Goal: Task Accomplishment & Management: Use online tool/utility

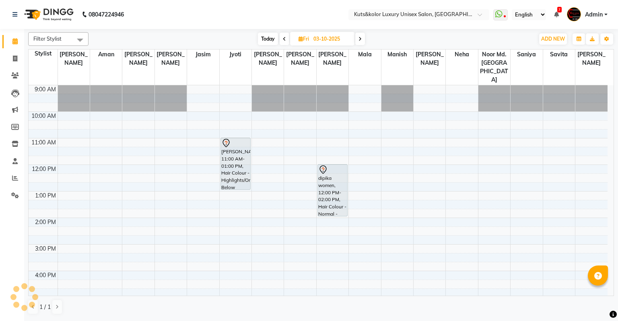
click at [315, 39] on input "03-10-2025" at bounding box center [331, 39] width 40 height 12
select select "10"
select select "2025"
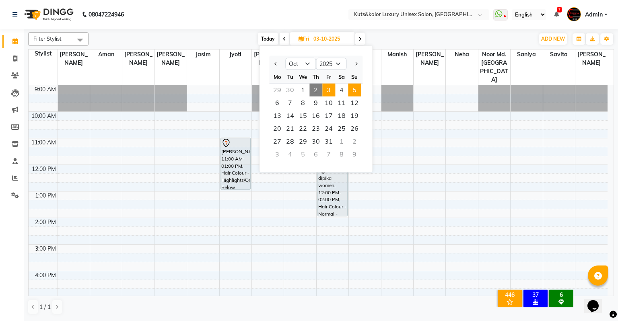
click at [356, 85] on span "5" at bounding box center [354, 90] width 13 height 13
type input "05-10-2025"
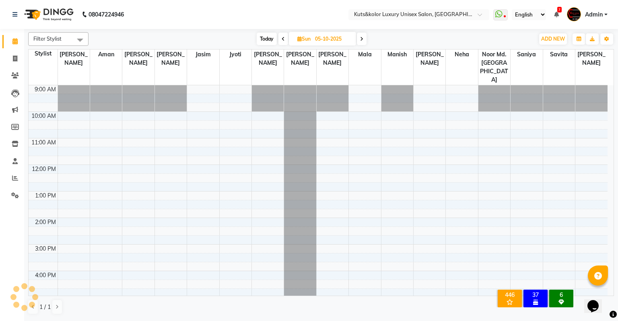
scroll to position [114, 0]
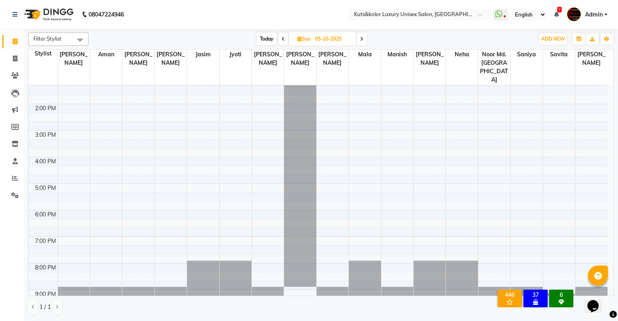
click at [229, 88] on div "9:00 AM 10:00 AM 11:00 AM 12:00 PM 1:00 PM 2:00 PM 3:00 PM 4:00 PM 5:00 PM 6:00…" at bounding box center [318, 143] width 579 height 345
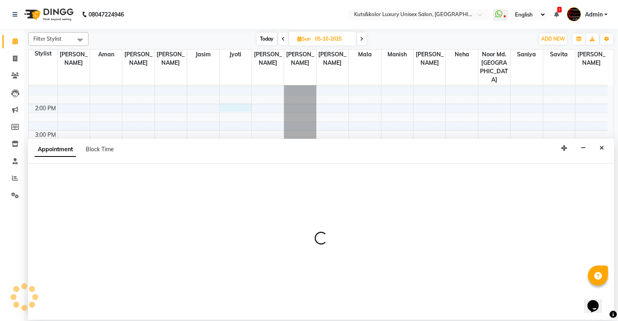
select select "22535"
select select "tentative"
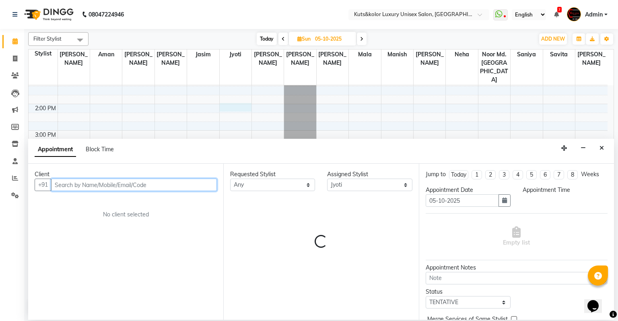
select select "840"
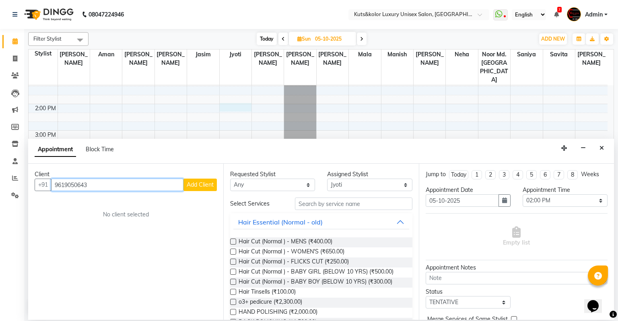
type input "9619050643"
click at [198, 183] on span "Add Client" at bounding box center [200, 184] width 27 height 7
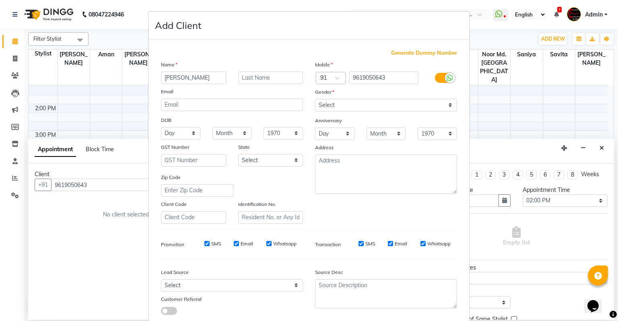
type input "[PERSON_NAME]"
click at [327, 103] on select "Select [DEMOGRAPHIC_DATA] [DEMOGRAPHIC_DATA] Other Prefer Not To Say" at bounding box center [386, 105] width 142 height 12
select select "[DEMOGRAPHIC_DATA]"
click at [315, 99] on select "Select [DEMOGRAPHIC_DATA] [DEMOGRAPHIC_DATA] Other Prefer Not To Say" at bounding box center [386, 105] width 142 height 12
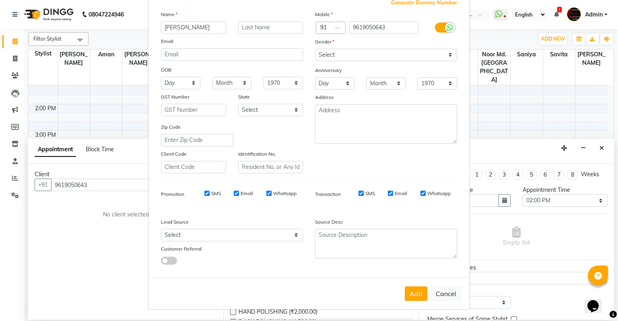
scroll to position [54, 0]
click at [417, 291] on button "Add" at bounding box center [416, 294] width 23 height 14
select select
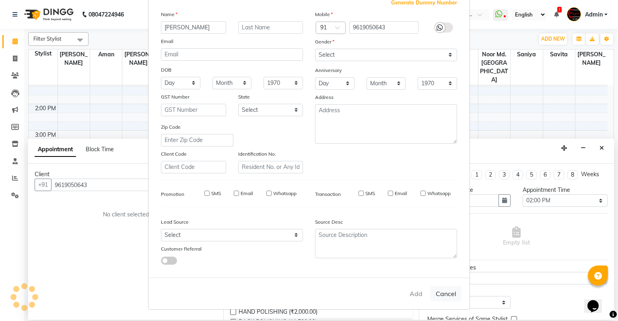
select select
checkbox input "false"
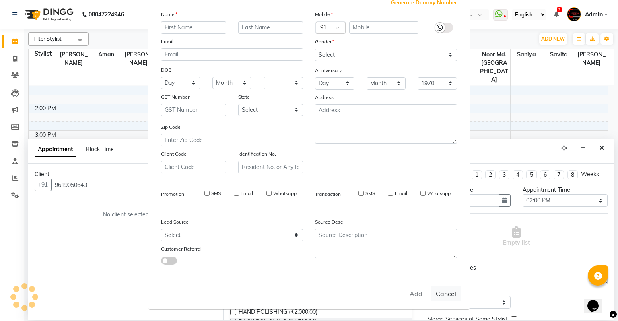
checkbox input "false"
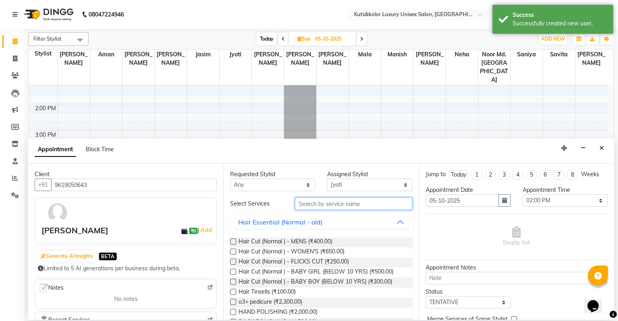
click at [302, 206] on input "text" at bounding box center [353, 204] width 117 height 12
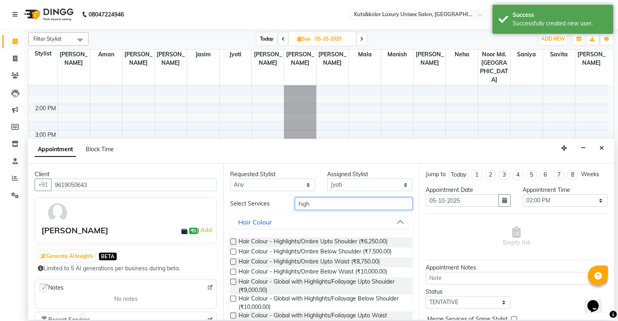
type input "high"
click at [233, 300] on label at bounding box center [233, 299] width 6 height 6
click at [233, 300] on input "checkbox" at bounding box center [232, 299] width 5 height 5
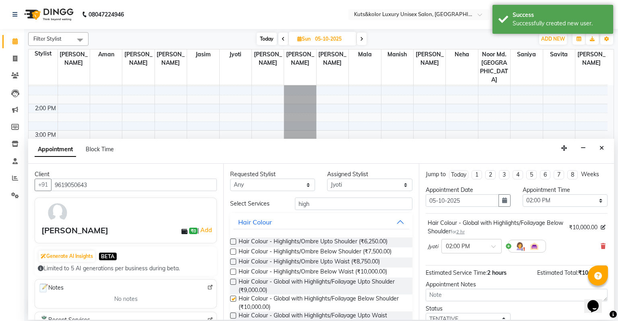
checkbox input "false"
click at [607, 292] on div "Opens Chat This icon Opens the chat window." at bounding box center [596, 292] width 19 height 0
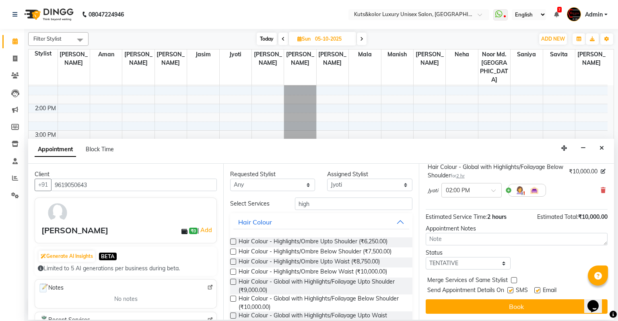
click at [510, 291] on label at bounding box center [510, 290] width 6 height 6
click at [510, 291] on input "checkbox" at bounding box center [509, 291] width 5 height 5
checkbox input "false"
click at [510, 298] on div "Jump to [DATE] 1 2 3 4 5 6 7 8 Weeks Appointment Date [DATE] Appointment Time S…" at bounding box center [516, 242] width 195 height 156
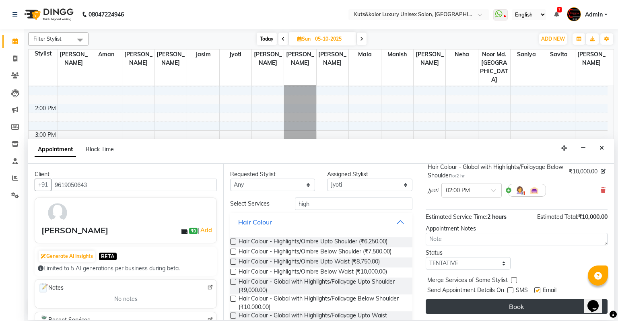
click at [510, 304] on button "Book" at bounding box center [517, 306] width 182 height 14
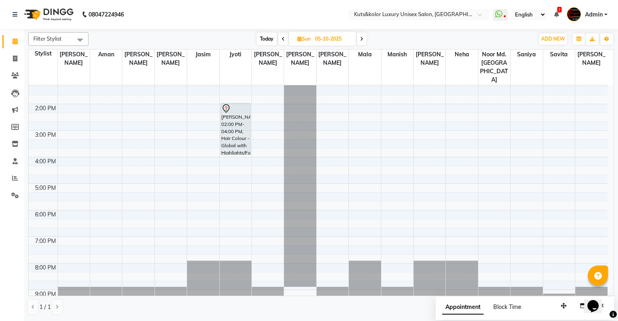
click at [509, 304] on span "Block Time" at bounding box center [507, 306] width 28 height 7
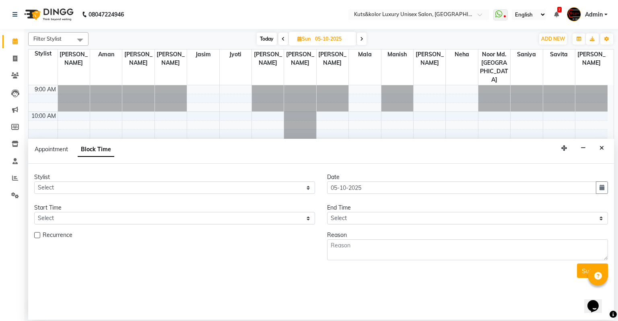
scroll to position [114, 0]
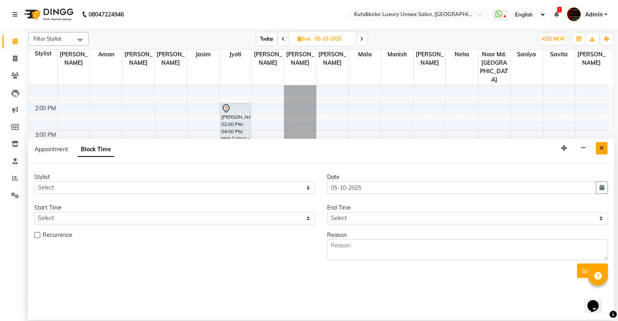
click at [601, 147] on icon "Close" at bounding box center [602, 148] width 4 height 6
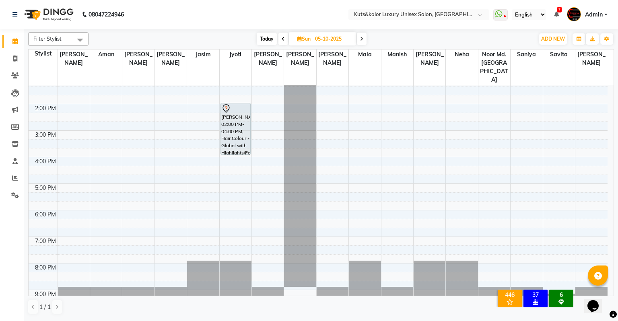
scroll to position [0, 0]
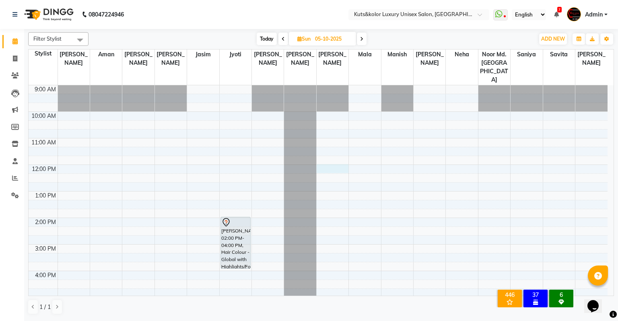
click at [334, 150] on div "9:00 AM 10:00 AM 11:00 AM 12:00 PM 1:00 PM 2:00 PM 3:00 PM 4:00 PM 5:00 PM 6:00…" at bounding box center [318, 257] width 579 height 345
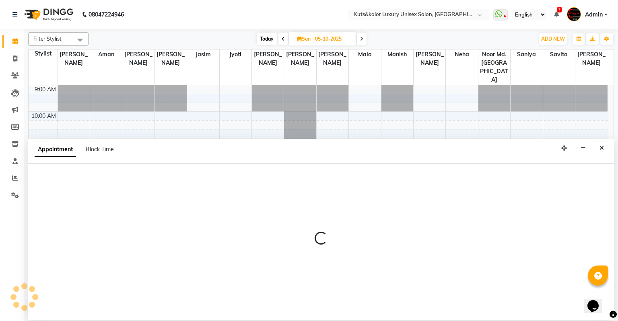
select select "72682"
select select "tentative"
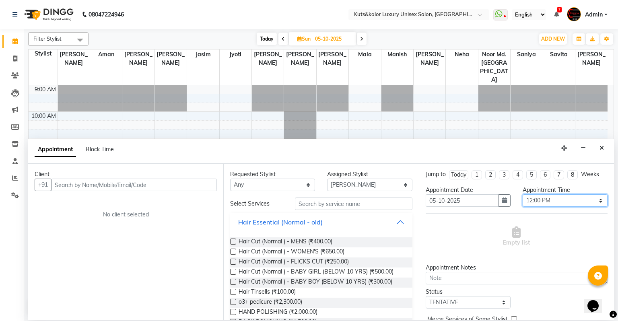
click at [547, 198] on select "Select 10:00 AM 10:15 AM 10:30 AM 10:45 AM 11:00 AM 11:15 AM 11:30 AM 11:45 AM …" at bounding box center [565, 200] width 85 height 12
select select "840"
click at [523, 194] on select "Select 10:00 AM 10:15 AM 10:30 AM 10:45 AM 11:00 AM 11:15 AM 11:30 AM 11:45 AM …" at bounding box center [565, 200] width 85 height 12
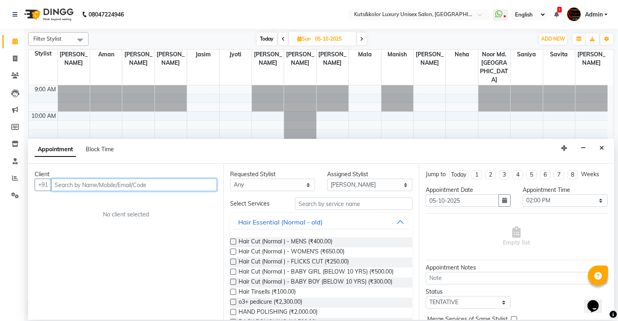
click at [101, 182] on input "text" at bounding box center [134, 185] width 166 height 12
type input "9326827839"
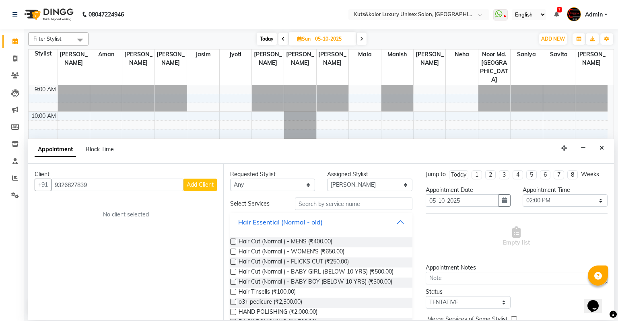
click at [207, 185] on span "Add Client" at bounding box center [200, 184] width 27 height 7
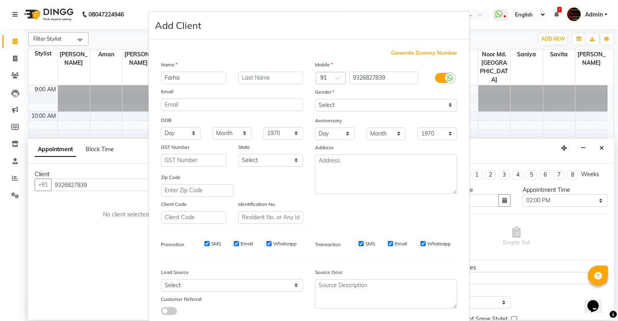
type input "Farha"
click at [346, 108] on select "Select [DEMOGRAPHIC_DATA] [DEMOGRAPHIC_DATA] Other Prefer Not To Say" at bounding box center [386, 105] width 142 height 12
select select "[DEMOGRAPHIC_DATA]"
click at [315, 99] on select "Select [DEMOGRAPHIC_DATA] [DEMOGRAPHIC_DATA] Other Prefer Not To Say" at bounding box center [386, 105] width 142 height 12
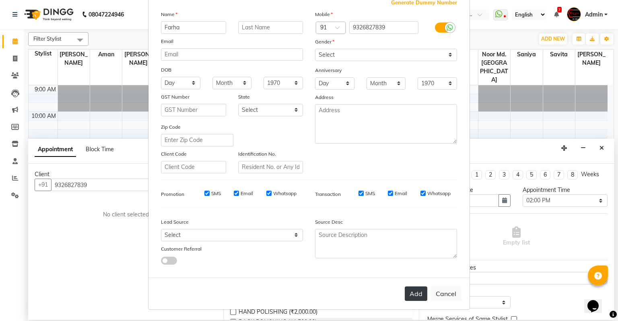
click at [418, 289] on button "Add" at bounding box center [416, 294] width 23 height 14
select select
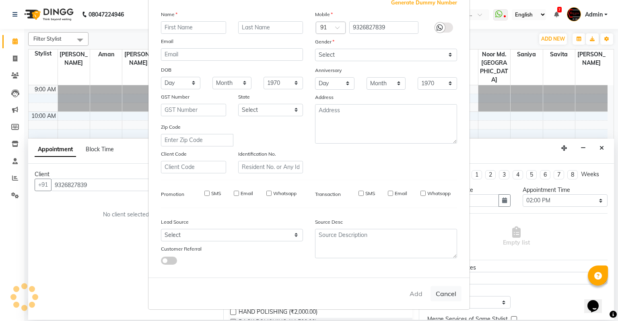
select select
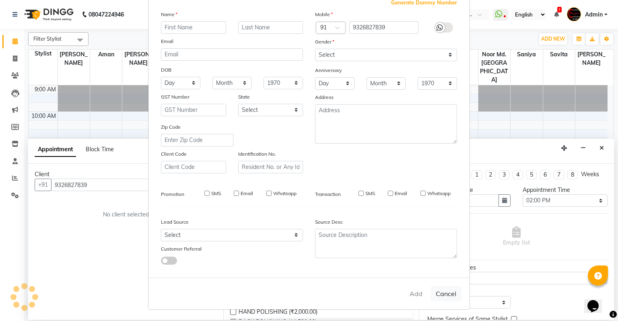
select select
checkbox input "false"
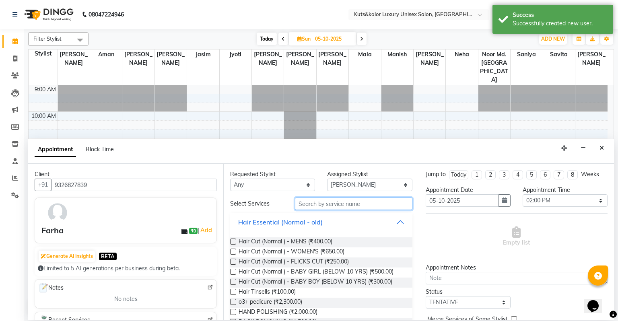
click at [306, 202] on input "text" at bounding box center [353, 204] width 117 height 12
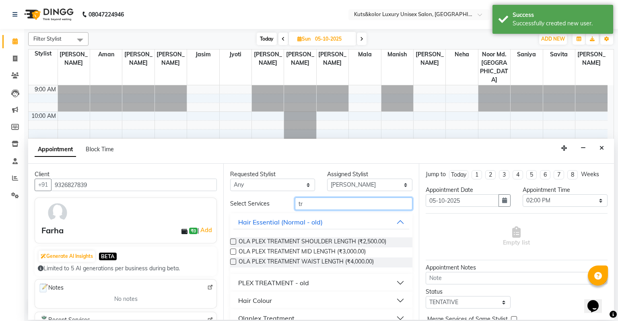
type input "t"
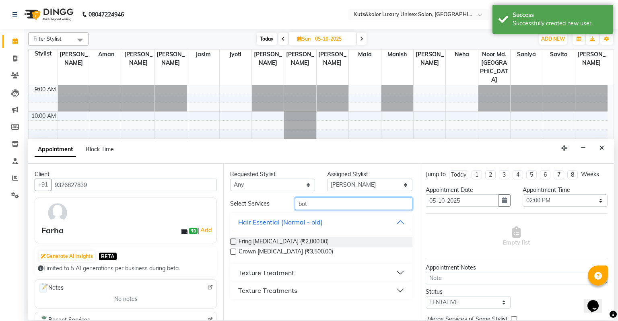
type input "bot"
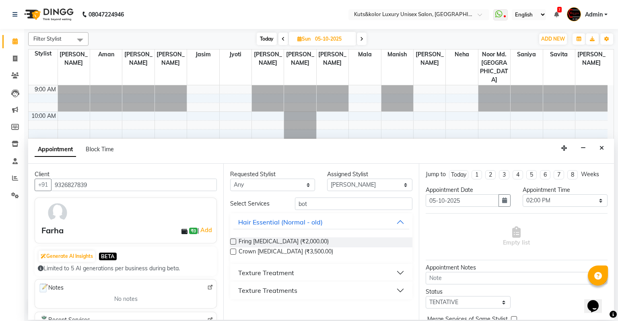
click at [243, 273] on div "Texture Treatment" at bounding box center [266, 273] width 56 height 10
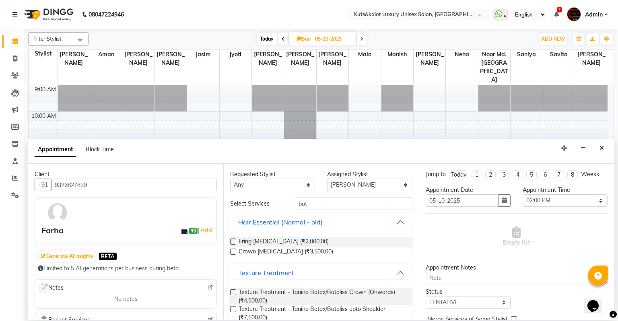
click at [233, 308] on label at bounding box center [233, 309] width 6 height 6
click at [233, 308] on input "checkbox" at bounding box center [232, 309] width 5 height 5
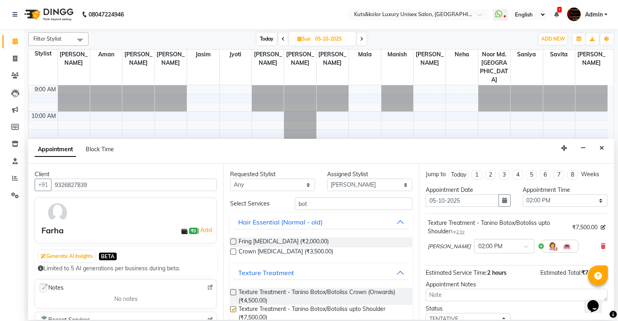
checkbox input "false"
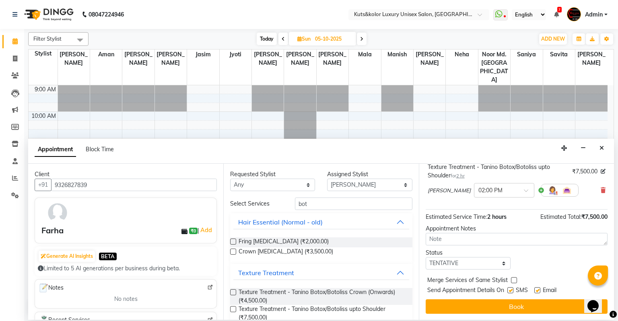
click at [511, 288] on label at bounding box center [510, 290] width 6 height 6
click at [511, 289] on input "checkbox" at bounding box center [509, 291] width 5 height 5
checkbox input "false"
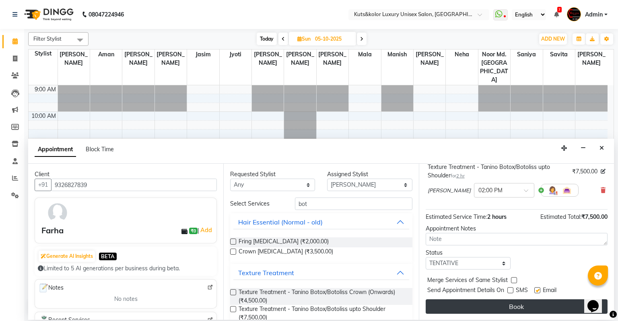
click at [511, 303] on button "Book" at bounding box center [517, 306] width 182 height 14
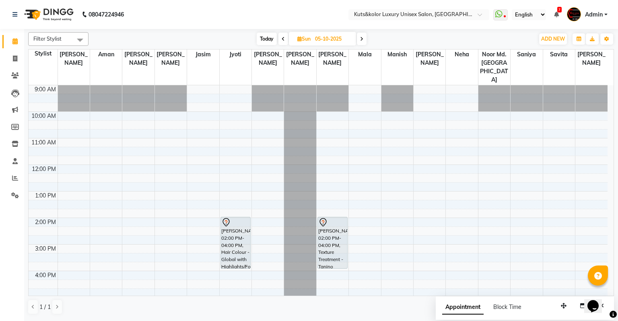
click at [511, 303] on span "Block Time" at bounding box center [507, 306] width 28 height 7
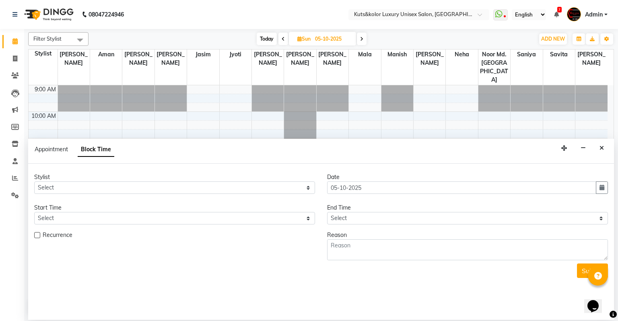
scroll to position [114, 0]
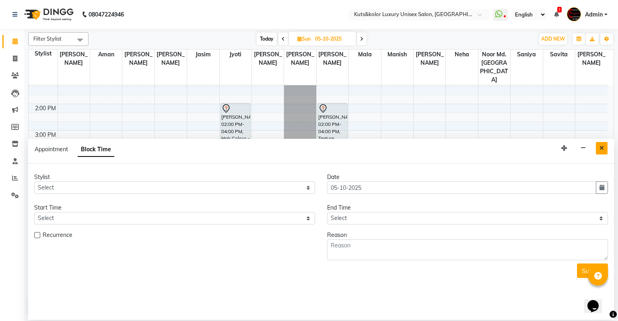
click at [606, 146] on button "Close" at bounding box center [602, 148] width 12 height 12
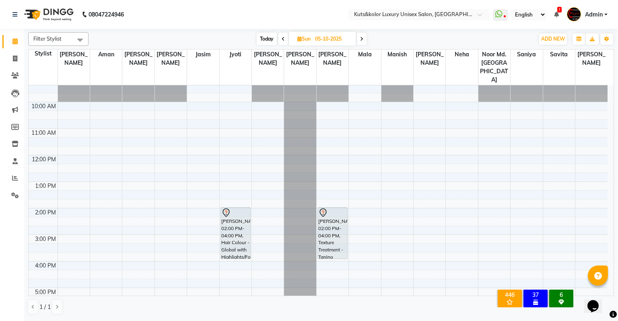
scroll to position [0, 0]
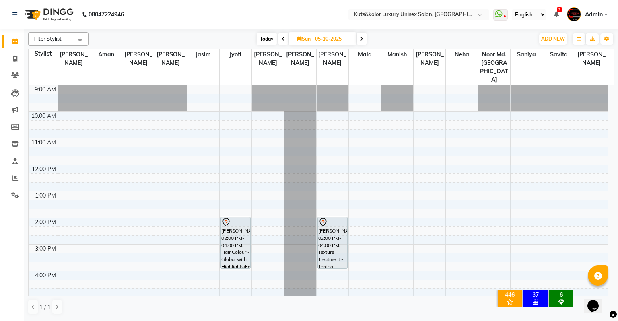
click at [282, 37] on icon at bounding box center [283, 39] width 3 height 5
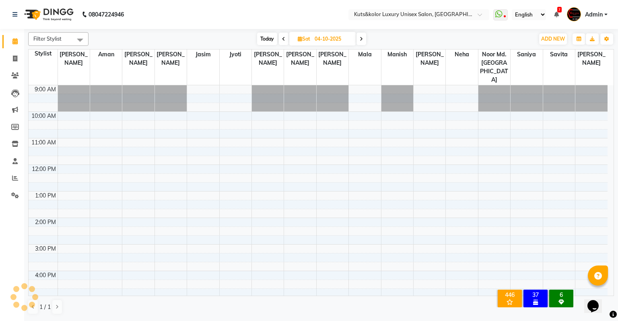
scroll to position [114, 0]
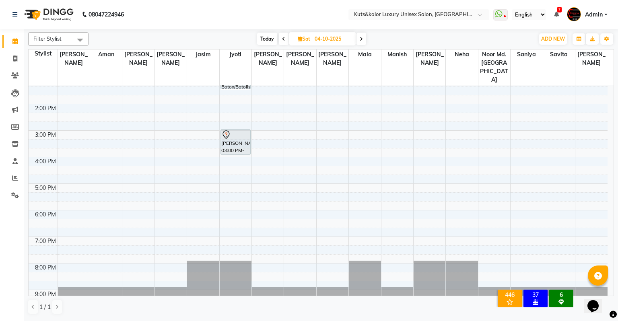
click at [261, 39] on span "Today" at bounding box center [267, 39] width 20 height 12
type input "02-10-2025"
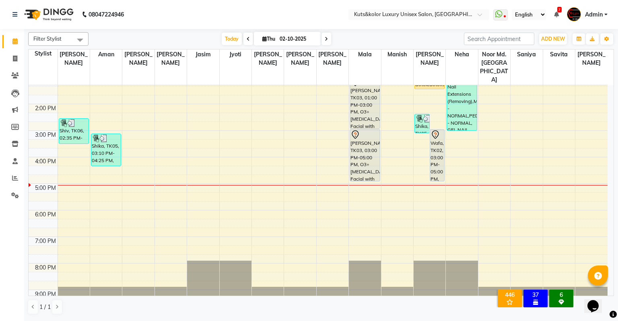
scroll to position [0, 0]
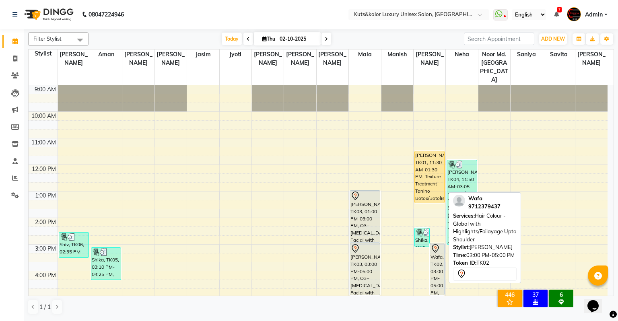
click at [443, 244] on div at bounding box center [438, 249] width 14 height 10
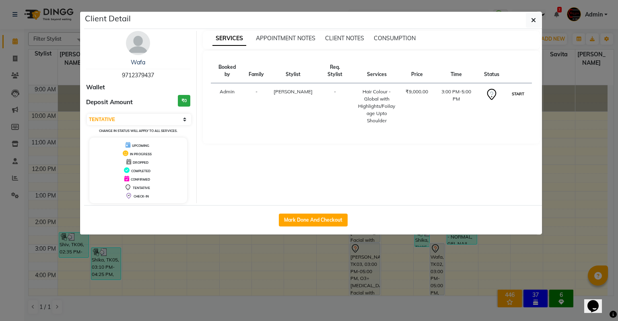
click at [512, 89] on button "START" at bounding box center [518, 94] width 16 height 10
select select "1"
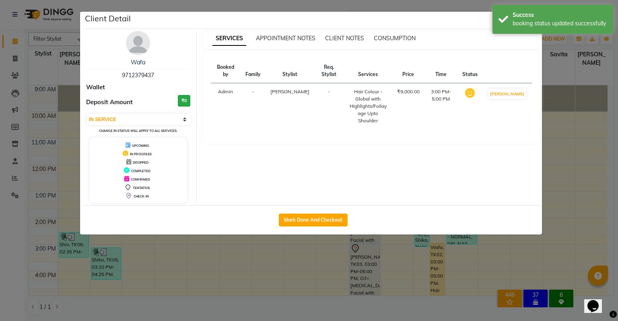
click at [579, 101] on ngb-modal-window "Client Detail Wafa 9712379437 Wallet Deposit Amount ₹0 Select IN SERVICE CONFIR…" at bounding box center [309, 160] width 618 height 321
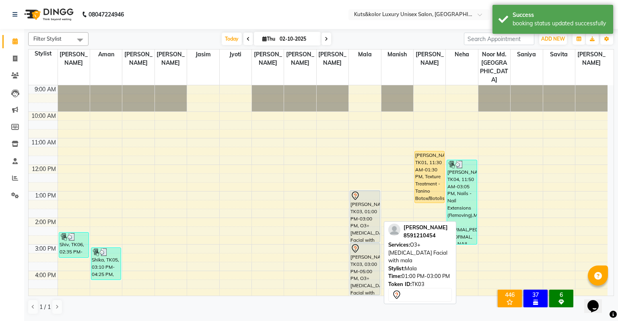
click at [369, 191] on div "[PERSON_NAME], TK03, 01:00 PM-03:00 PM, O3+ [MEDICAL_DATA] Facial with mala" at bounding box center [364, 217] width 29 height 52
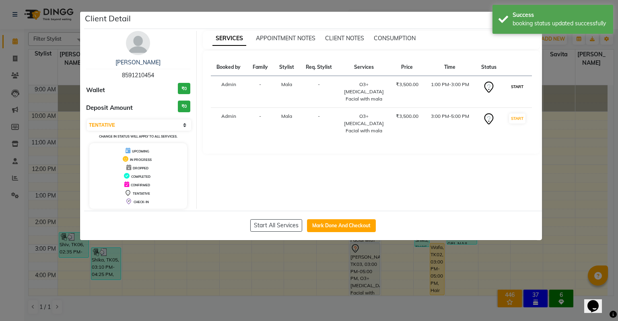
click at [516, 83] on button "START" at bounding box center [517, 87] width 16 height 10
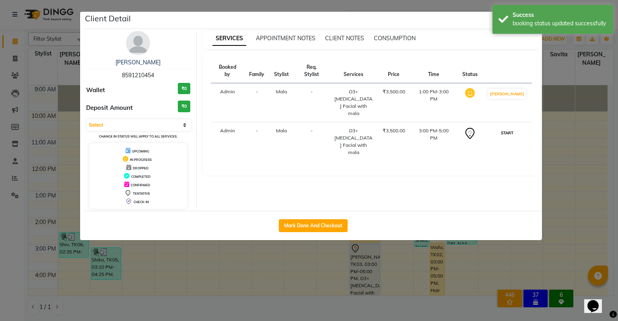
click at [515, 128] on button "START" at bounding box center [507, 133] width 16 height 10
select select "1"
click at [569, 116] on ngb-modal-window "Client Detail [PERSON_NAME] 8591210454 Wallet ₹0 Deposit Amount ₹0 Select IN SE…" at bounding box center [309, 160] width 618 height 321
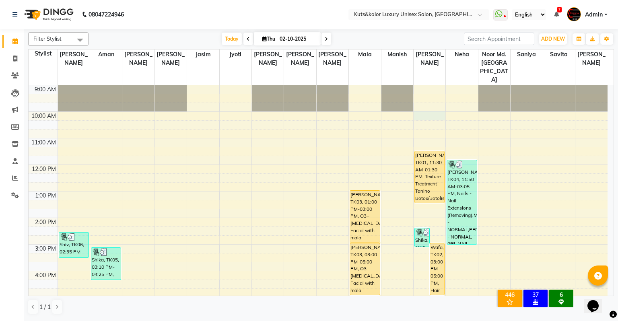
click at [430, 97] on div "9:00 AM 10:00 AM 11:00 AM 12:00 PM 1:00 PM 2:00 PM 3:00 PM 4:00 PM 5:00 PM 6:00…" at bounding box center [318, 257] width 579 height 345
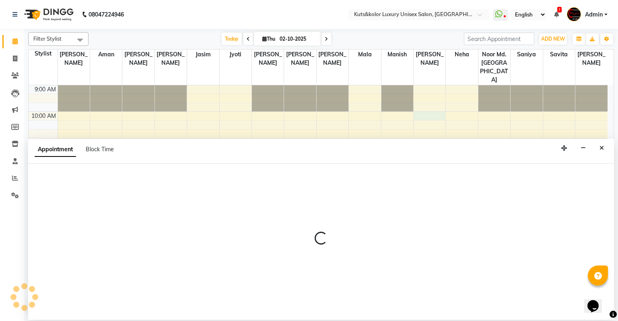
select select "22556"
select select "600"
select select "tentative"
select select "22556"
select select "600"
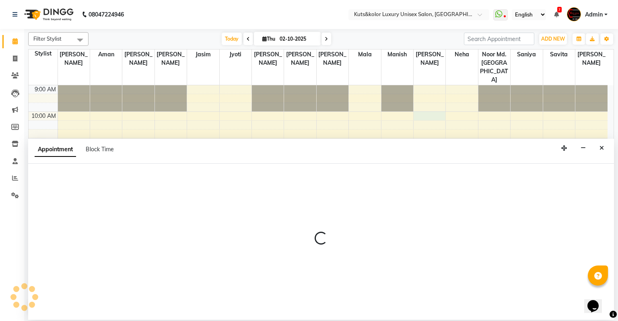
select select "tentative"
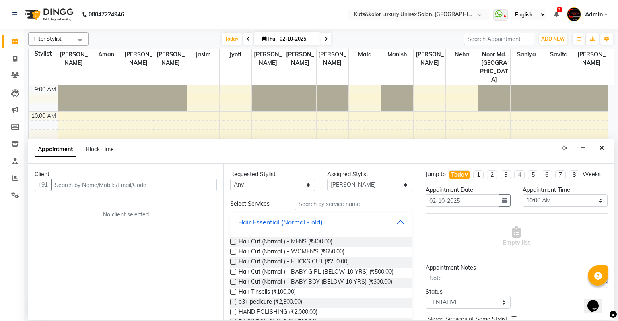
click at [282, 90] on div at bounding box center [268, 98] width 32 height 26
click at [143, 85] on div at bounding box center [138, 98] width 32 height 26
click at [108, 85] on div at bounding box center [106, 98] width 32 height 26
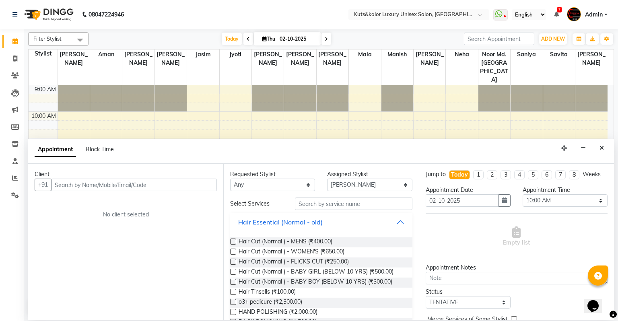
click at [108, 85] on div at bounding box center [106, 98] width 32 height 26
click at [109, 85] on div at bounding box center [106, 98] width 32 height 26
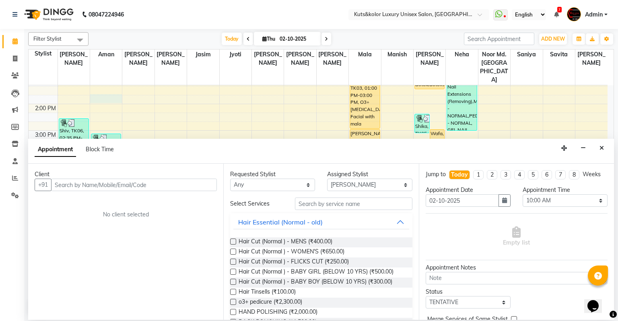
click at [109, 81] on div "9:00 AM 10:00 AM 11:00 AM 12:00 PM 1:00 PM 2:00 PM 3:00 PM 4:00 PM 5:00 PM 6:00…" at bounding box center [318, 143] width 579 height 345
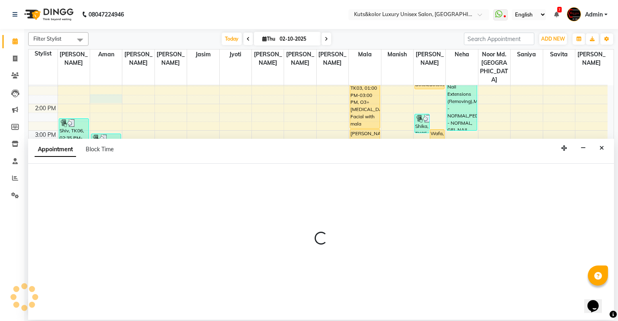
select select "87418"
select select "tentative"
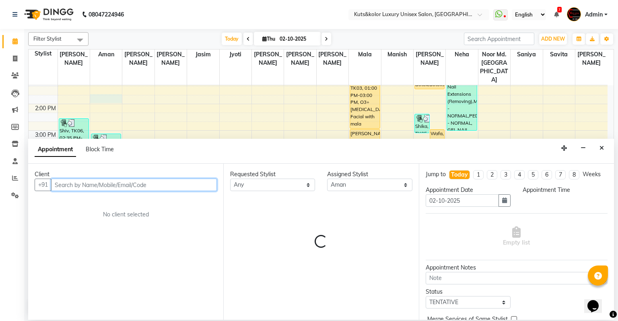
select select "825"
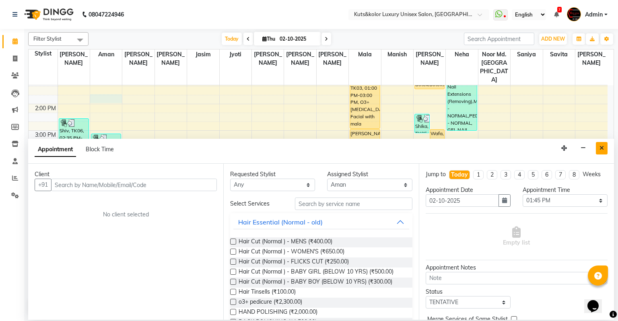
drag, startPoint x: 610, startPoint y: 147, endPoint x: 605, endPoint y: 147, distance: 4.8
click at [605, 147] on div "Appointment Block Time" at bounding box center [321, 151] width 586 height 25
click at [605, 147] on button "Close" at bounding box center [602, 148] width 12 height 12
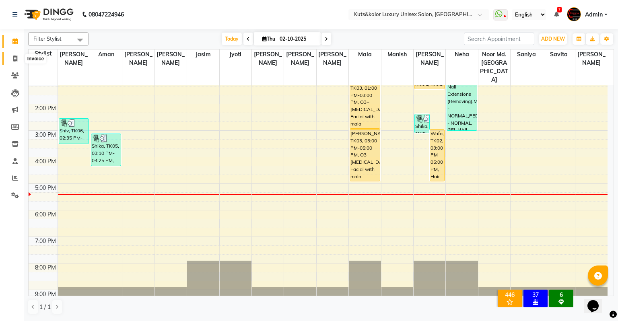
click at [13, 58] on icon at bounding box center [15, 59] width 4 height 6
select select "service"
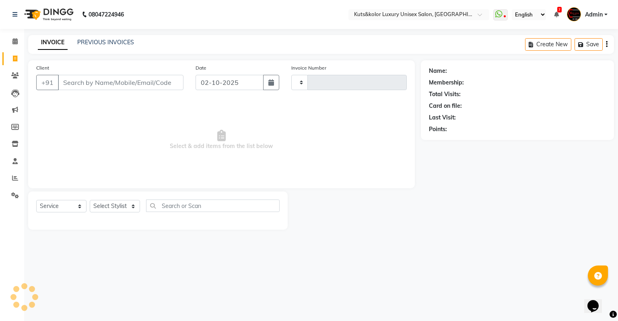
type input "2640"
select select "4172"
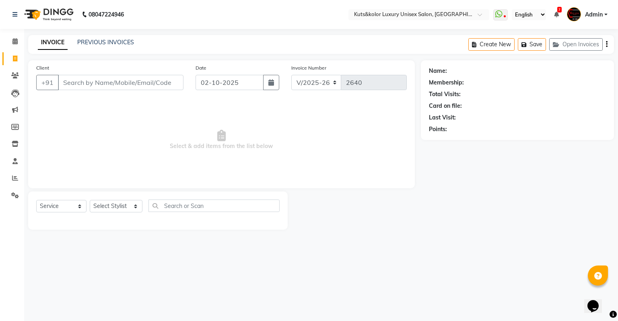
click at [72, 94] on div "Client +91" at bounding box center [109, 80] width 159 height 33
